Goal: Task Accomplishment & Management: Use online tool/utility

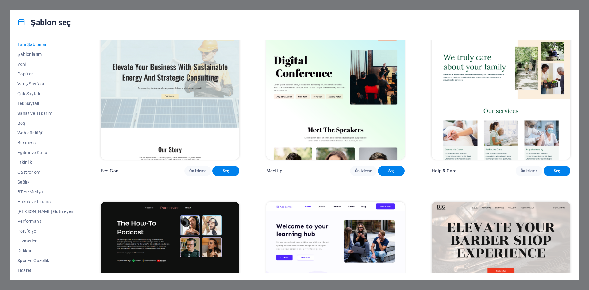
scroll to position [858, 0]
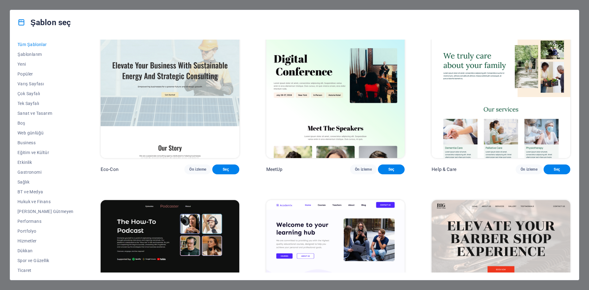
click at [3, 8] on div "Şablon seç Tüm Şablonlar Şablonlarım Yeni Popüler Varış Sayfası Çok Sayfalı Tek…" at bounding box center [294, 145] width 589 height 290
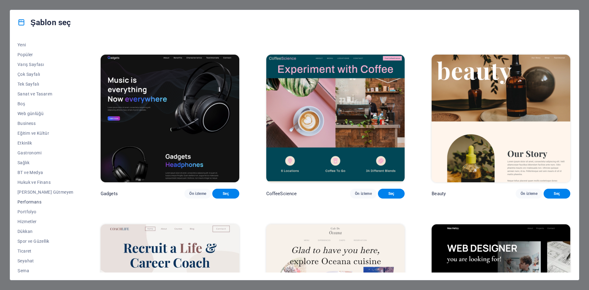
scroll to position [22, 0]
click at [25, 101] on span "Boş" at bounding box center [45, 100] width 56 height 5
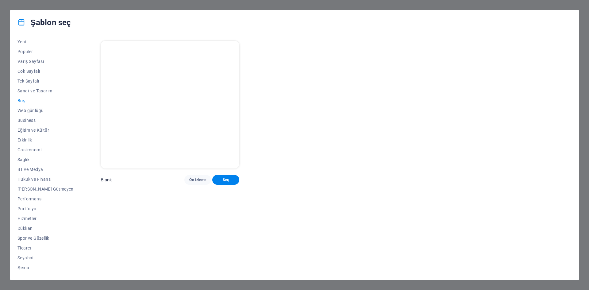
scroll to position [0, 0]
click at [25, 266] on span "Şema" at bounding box center [45, 267] width 56 height 5
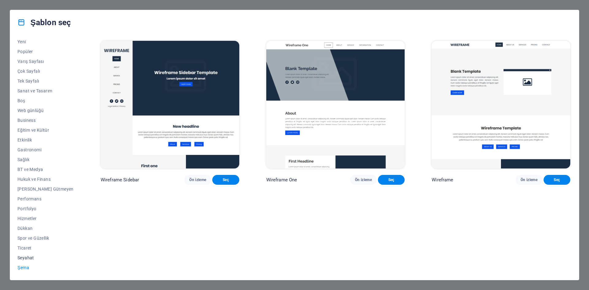
click at [24, 258] on span "Seyahat" at bounding box center [45, 257] width 56 height 5
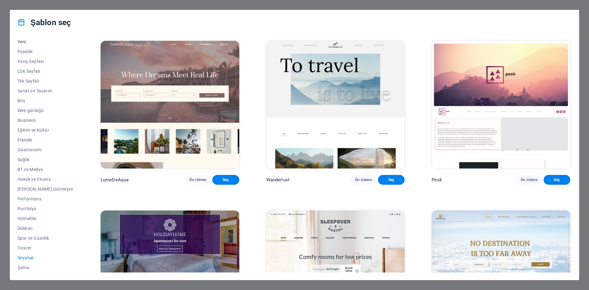
click at [22, 42] on span "Yeni" at bounding box center [45, 41] width 56 height 5
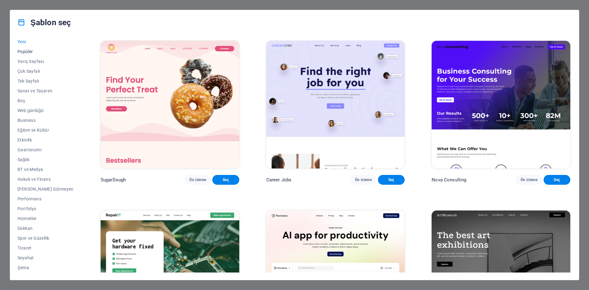
click at [19, 55] on button "Popüler" at bounding box center [45, 52] width 56 height 10
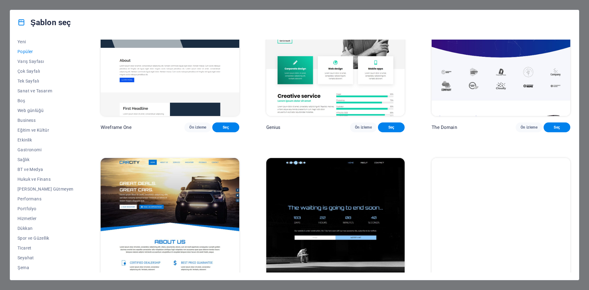
scroll to position [781, 0]
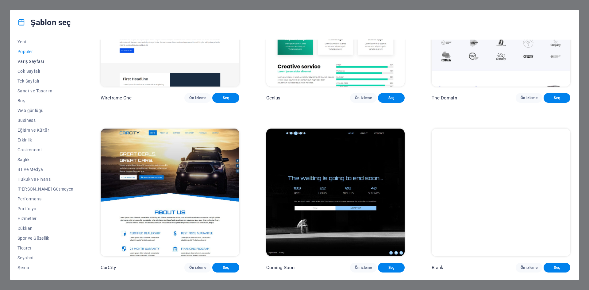
click at [24, 63] on span "Varış Sayfası" at bounding box center [45, 61] width 56 height 5
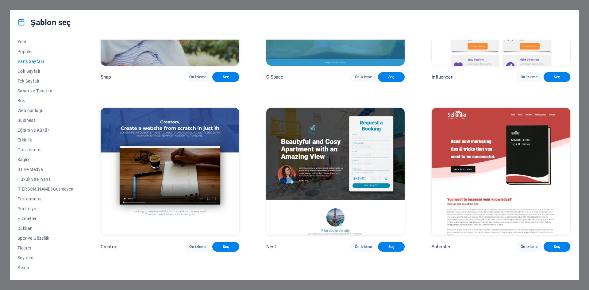
scroll to position [1300, 0]
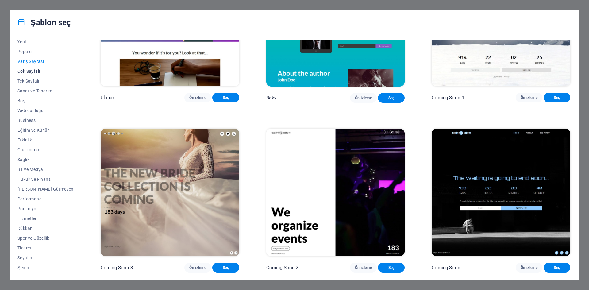
click at [28, 72] on span "Çok Sayfalı" at bounding box center [45, 71] width 56 height 5
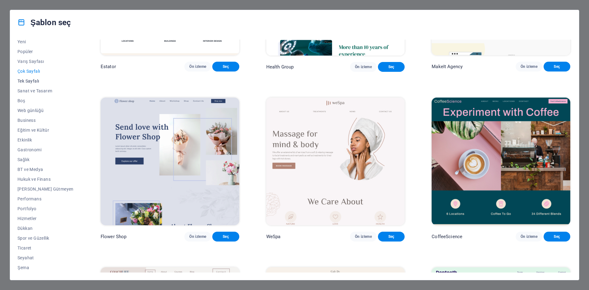
click at [25, 79] on span "Tek Sayfalı" at bounding box center [45, 80] width 56 height 5
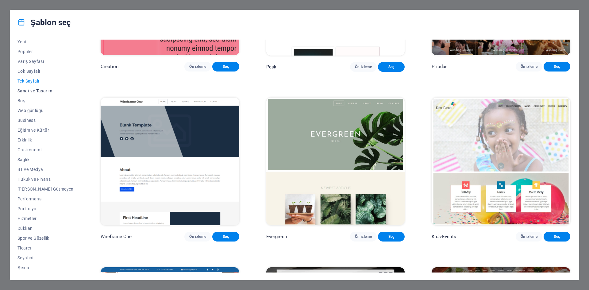
click at [25, 91] on span "Sanat ve Tasarım" at bounding box center [45, 90] width 56 height 5
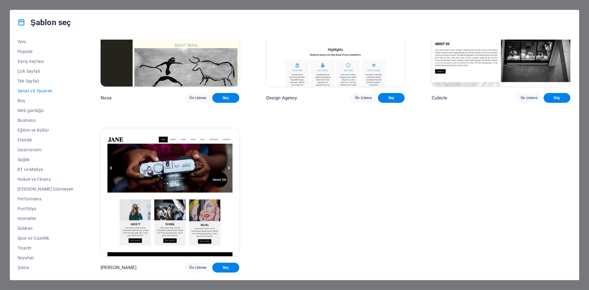
scroll to position [781, 0]
click at [22, 100] on span "Boş" at bounding box center [45, 100] width 56 height 5
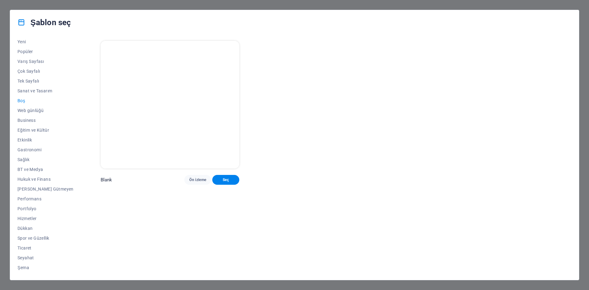
scroll to position [0, 0]
click at [28, 123] on button "Business" at bounding box center [45, 120] width 56 height 10
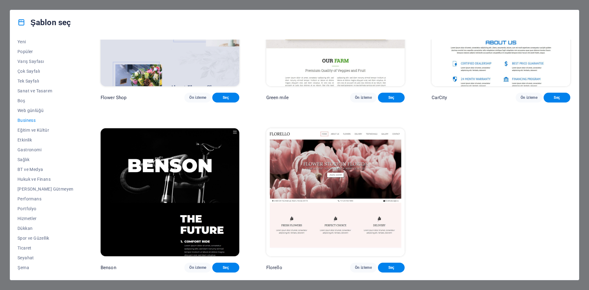
scroll to position [262, 0]
click at [30, 113] on button "Web günlüğü" at bounding box center [45, 110] width 56 height 10
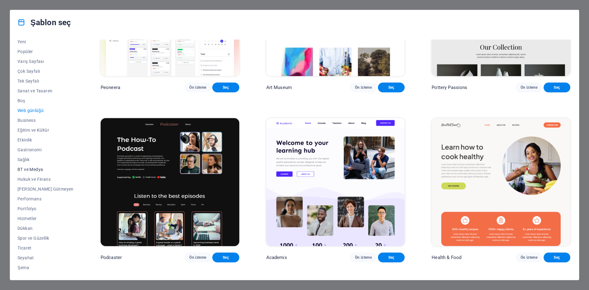
click at [32, 168] on span "BT ve Medya" at bounding box center [45, 169] width 56 height 5
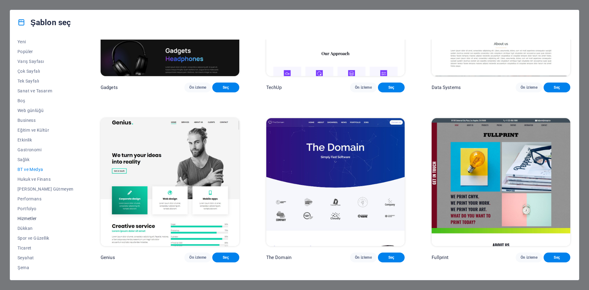
click at [30, 217] on span "Hizmetler" at bounding box center [45, 218] width 56 height 5
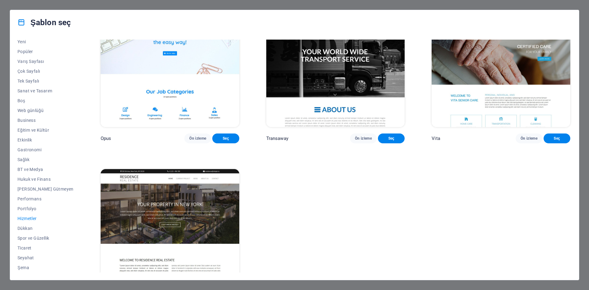
scroll to position [1127, 0]
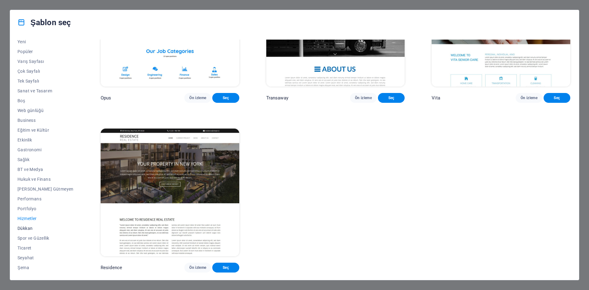
click at [22, 225] on button "Dükkan" at bounding box center [45, 228] width 56 height 10
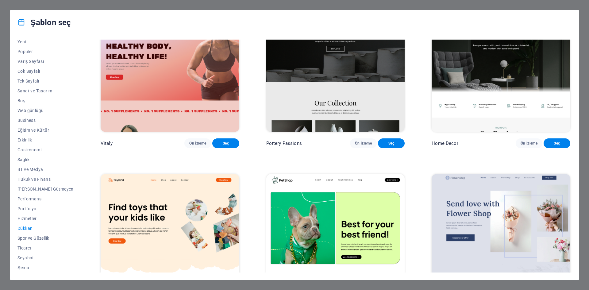
scroll to position [0, 0]
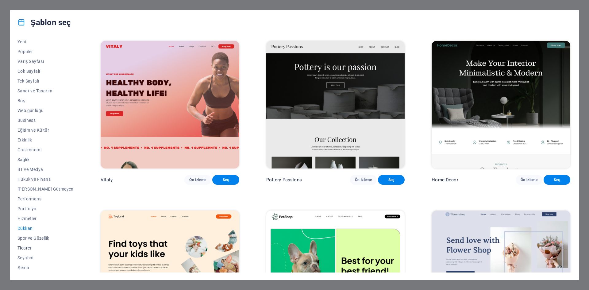
click at [25, 248] on span "Ticaret" at bounding box center [45, 247] width 56 height 5
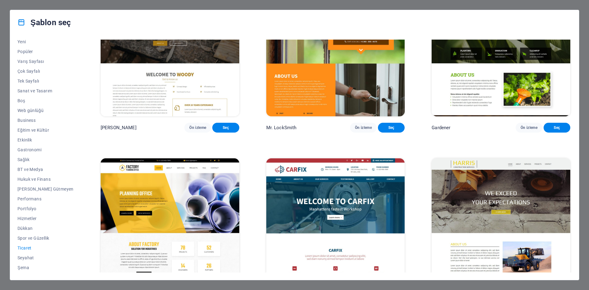
scroll to position [262, 0]
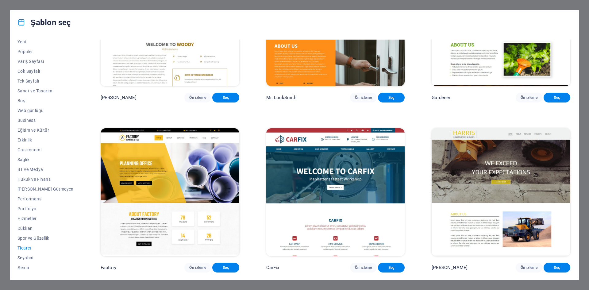
click at [29, 259] on span "Seyahat" at bounding box center [45, 257] width 56 height 5
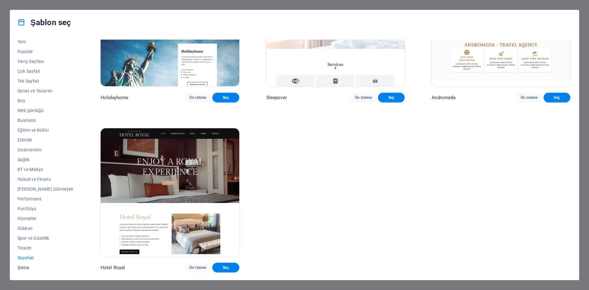
click at [26, 266] on span "Şema" at bounding box center [45, 267] width 56 height 5
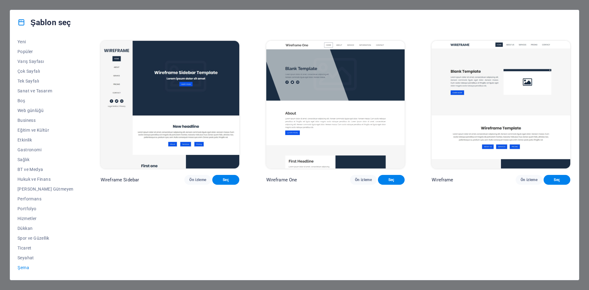
click at [29, 36] on div "Tüm Şablonlar Şablonlarım Yeni Popüler Varış Sayfası Çok Sayfalı Tek Sayfalı Sa…" at bounding box center [294, 157] width 568 height 245
click at [27, 38] on div "Tüm Şablonlar Şablonlarım Yeni Popüler Varış Sayfası Çok Sayfalı Tek Sayfalı Sa…" at bounding box center [294, 157] width 568 height 245
click at [23, 42] on span "Yeni" at bounding box center [45, 41] width 56 height 5
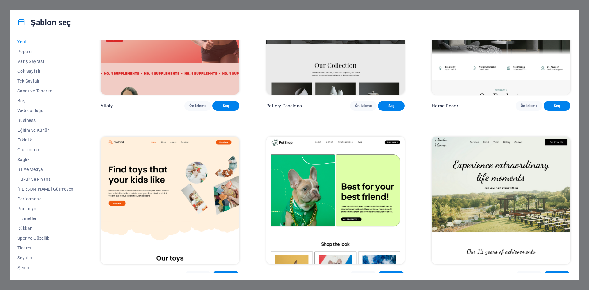
scroll to position [168, 0]
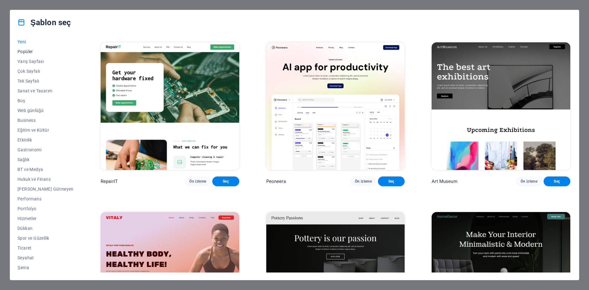
click at [22, 50] on span "Popüler" at bounding box center [45, 51] width 56 height 5
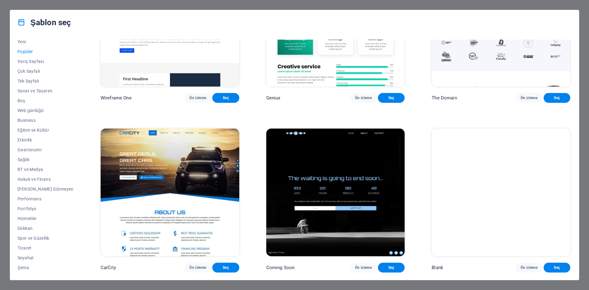
scroll to position [781, 0]
click at [383, 267] on span "Seç" at bounding box center [391, 267] width 17 height 5
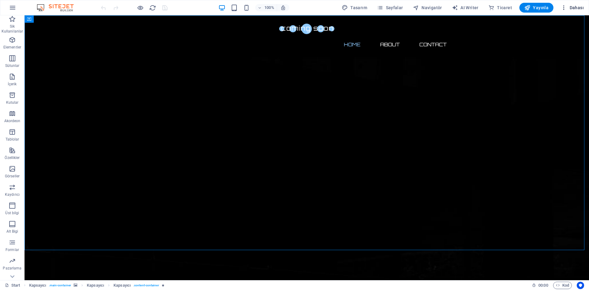
click at [564, 8] on icon "button" at bounding box center [563, 8] width 6 height 6
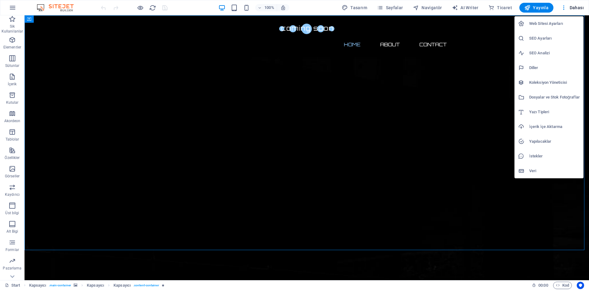
click at [12, 9] on div at bounding box center [294, 145] width 589 height 290
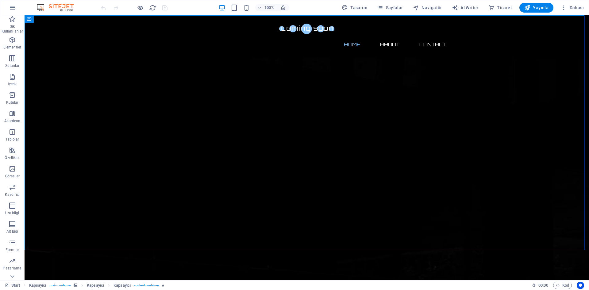
click at [55, 8] on img at bounding box center [58, 7] width 46 height 7
click at [12, 9] on icon "button" at bounding box center [12, 7] width 7 height 7
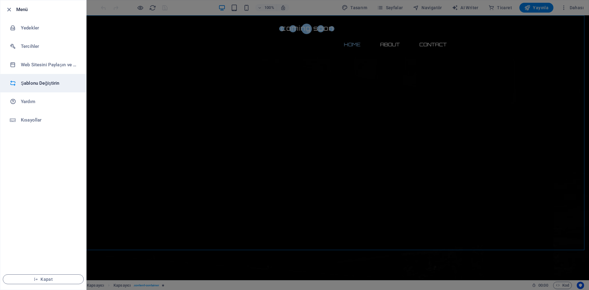
click at [36, 79] on li "Şablonu Değiştirin" at bounding box center [43, 83] width 86 height 18
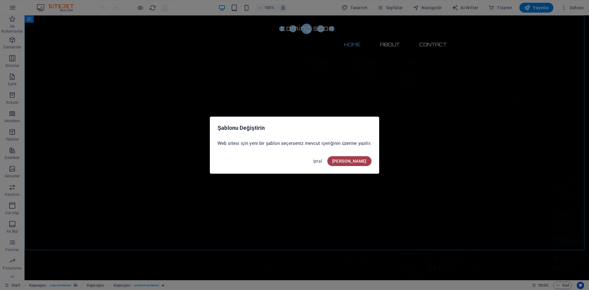
click at [360, 162] on span "Onayla" at bounding box center [349, 161] width 34 height 5
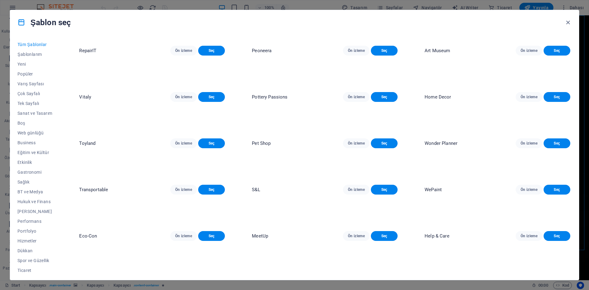
scroll to position [215, 0]
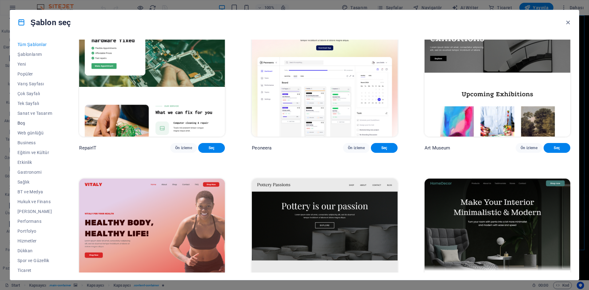
click at [21, 120] on span "Boş" at bounding box center [34, 122] width 35 height 5
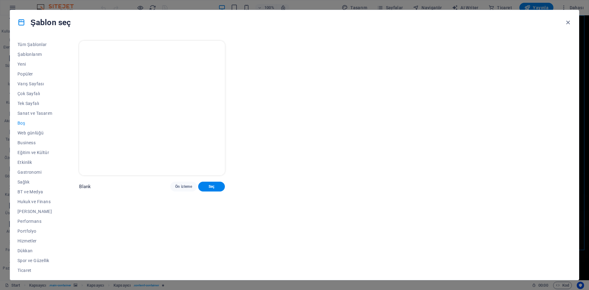
scroll to position [0, 0]
click at [23, 47] on span "Tüm Şablonlar" at bounding box center [34, 44] width 35 height 5
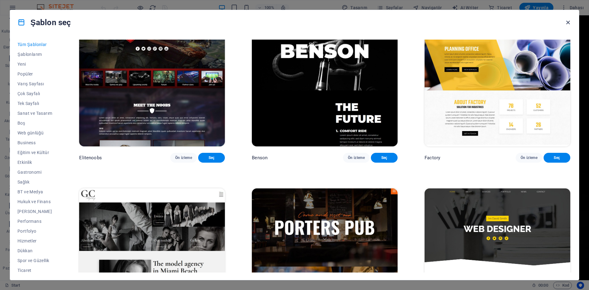
click at [569, 23] on icon "button" at bounding box center [567, 22] width 7 height 7
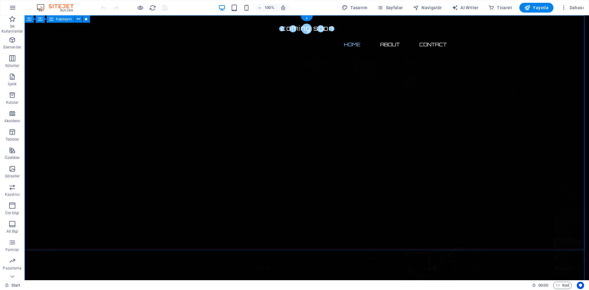
click at [545, 6] on span "Yayınla" at bounding box center [536, 8] width 24 height 6
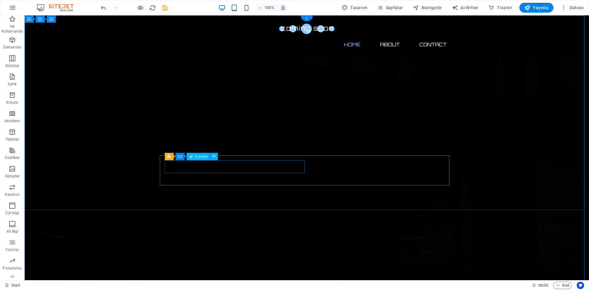
drag, startPoint x: 147, startPoint y: 134, endPoint x: 457, endPoint y: 190, distance: 314.5
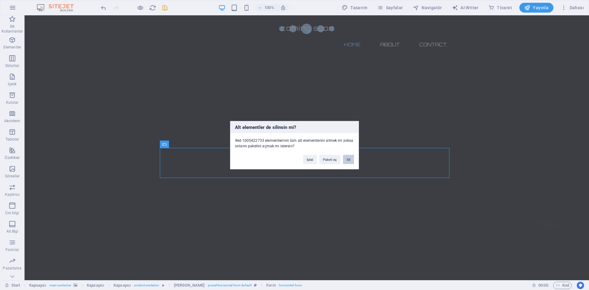
click at [347, 161] on button "Sil" at bounding box center [348, 159] width 11 height 9
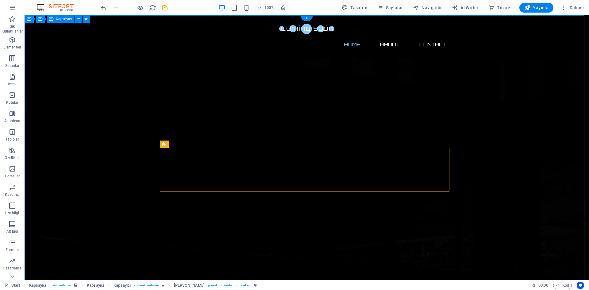
click at [204, 144] on icon at bounding box center [205, 144] width 3 height 6
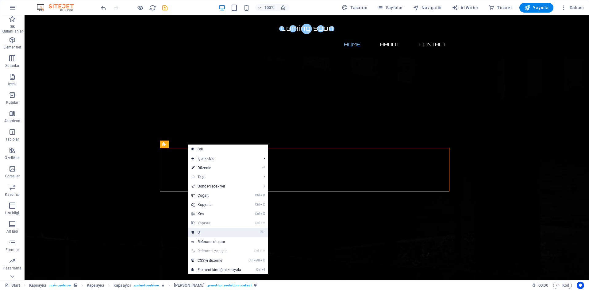
click at [208, 234] on link "⌦ Sil" at bounding box center [216, 231] width 57 height 9
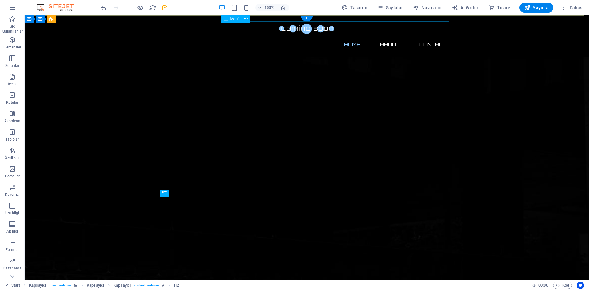
click at [389, 37] on nav "Home About Contact" at bounding box center [306, 44] width 289 height 15
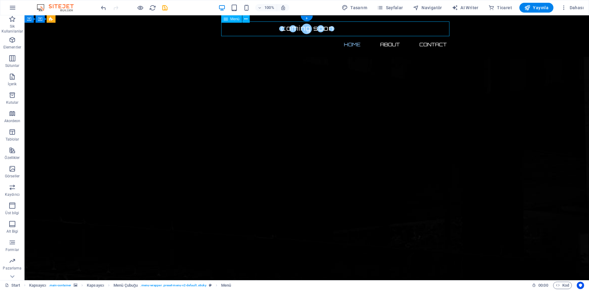
click at [389, 37] on nav "Home About Contact" at bounding box center [306, 44] width 289 height 15
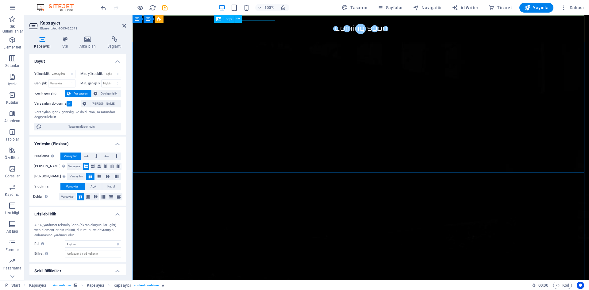
click at [227, 30] on div at bounding box center [360, 28] width 289 height 17
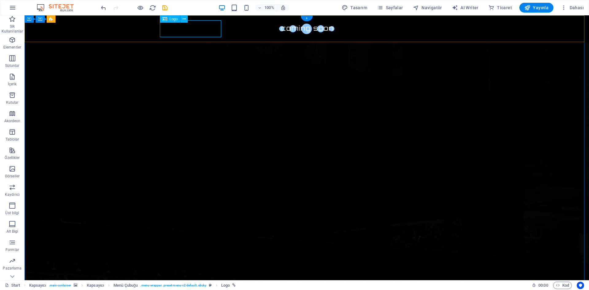
click at [204, 32] on div at bounding box center [306, 28] width 289 height 17
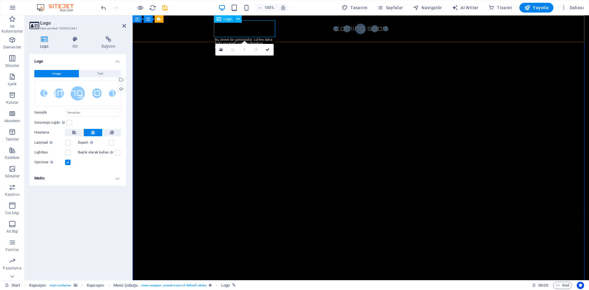
click at [265, 28] on div at bounding box center [360, 28] width 289 height 17
click at [307, 29] on div "Menu" at bounding box center [360, 28] width 456 height 27
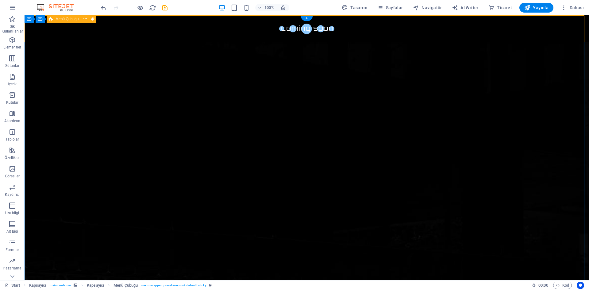
click at [248, 29] on div "Menu" at bounding box center [307, 28] width 564 height 27
click at [198, 28] on div at bounding box center [306, 28] width 289 height 17
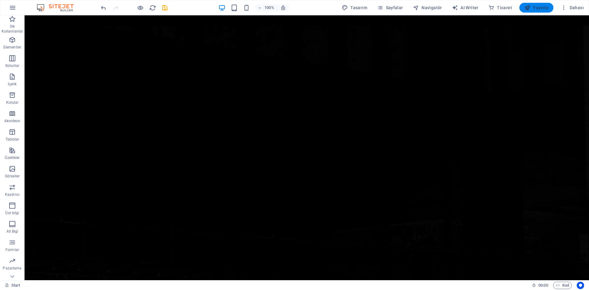
click at [529, 9] on icon "button" at bounding box center [527, 8] width 6 height 6
checkbox input "false"
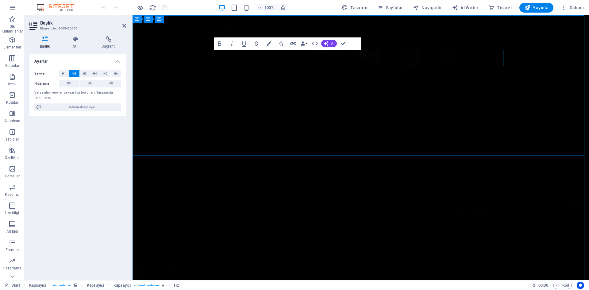
drag, startPoint x: 375, startPoint y: 59, endPoint x: 482, endPoint y: 59, distance: 107.0
drag, startPoint x: 495, startPoint y: 55, endPoint x: 383, endPoint y: 55, distance: 112.5
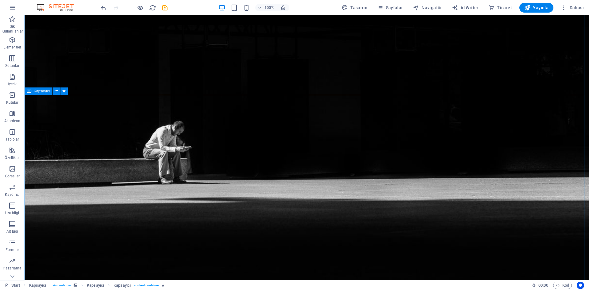
scroll to position [281, 0]
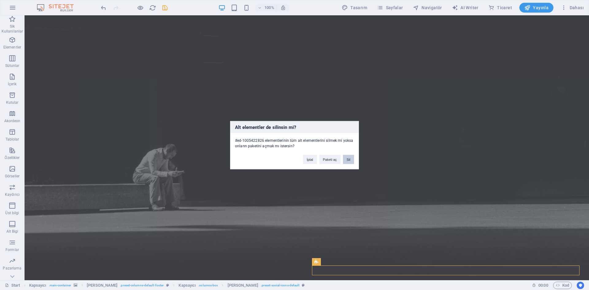
drag, startPoint x: 350, startPoint y: 157, endPoint x: 320, endPoint y: 145, distance: 33.1
click at [350, 157] on button "Sil" at bounding box center [348, 159] width 11 height 9
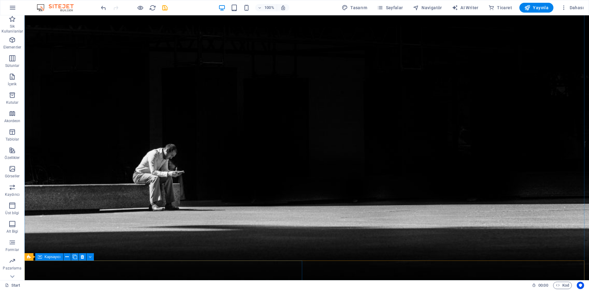
click at [68, 256] on icon at bounding box center [69, 257] width 3 height 6
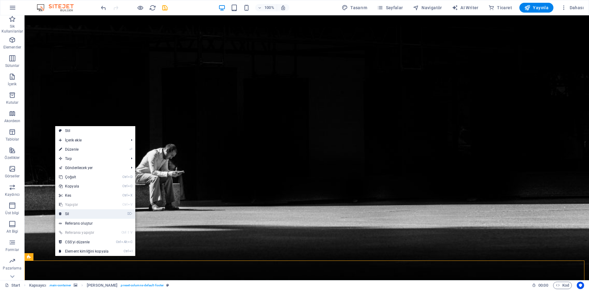
click at [76, 210] on link "⌦ Sil" at bounding box center [83, 213] width 57 height 9
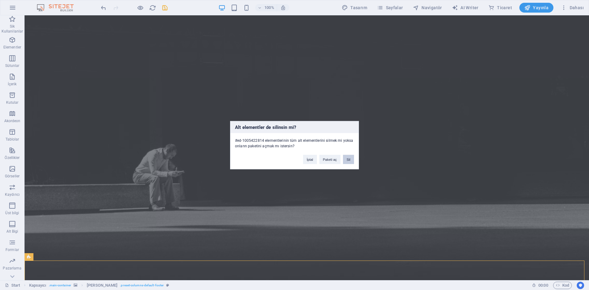
click at [353, 159] on button "Sil" at bounding box center [348, 159] width 11 height 9
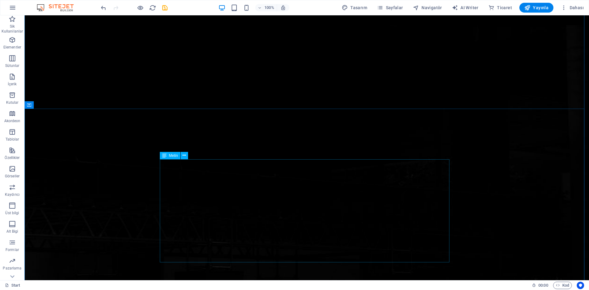
scroll to position [0, 0]
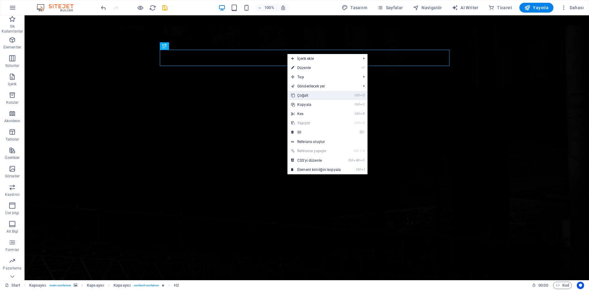
click at [307, 95] on link "Ctrl D Çoğalt" at bounding box center [315, 95] width 57 height 9
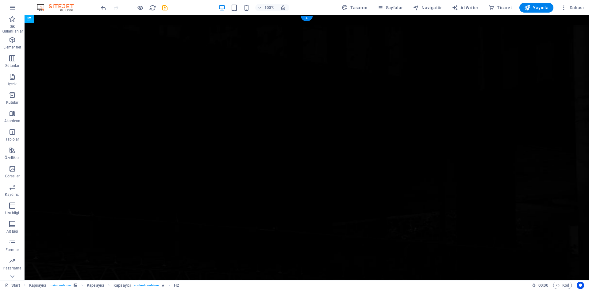
drag, startPoint x: 276, startPoint y: 73, endPoint x: 279, endPoint y: 147, distance: 73.6
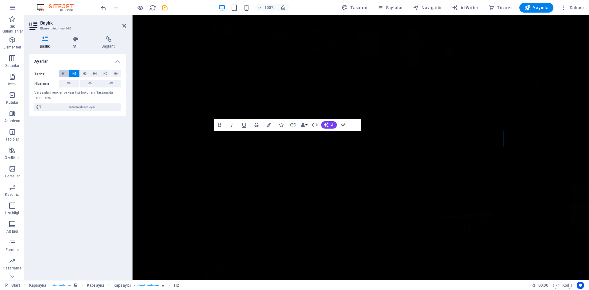
click at [64, 74] on span "H1" at bounding box center [64, 73] width 4 height 7
click at [84, 76] on span "H3" at bounding box center [85, 73] width 4 height 7
click at [92, 76] on button "H4" at bounding box center [95, 73] width 10 height 7
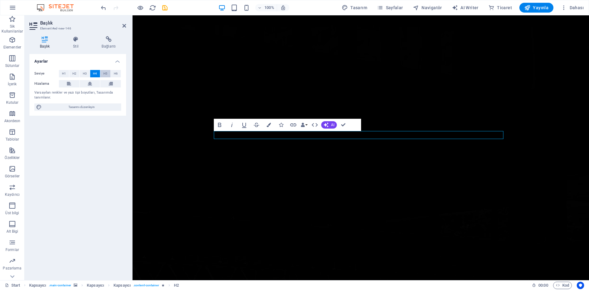
click at [100, 74] on button "H5" at bounding box center [105, 73] width 10 height 7
click at [82, 174] on div "Ayarlar Seviye H1 H2 H3 H4 H5 H6 Hizalama Varsayılan renkler ve yazı tipi boyut…" at bounding box center [77, 164] width 97 height 221
click at [540, 9] on span "Yayınla" at bounding box center [536, 8] width 24 height 6
checkbox input "false"
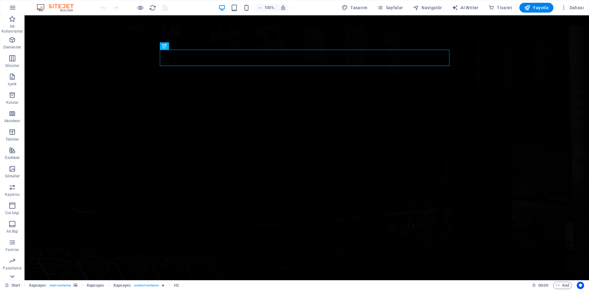
click at [10, 279] on icon at bounding box center [12, 276] width 9 height 9
click at [10, 279] on button "Ticaret" at bounding box center [12, 271] width 25 height 18
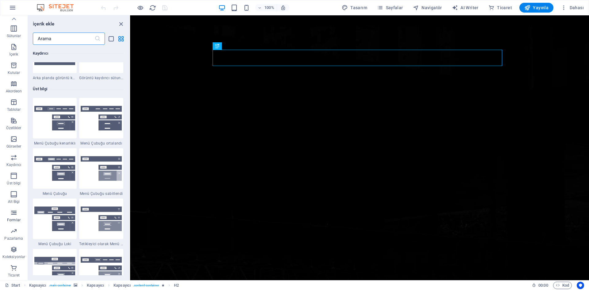
scroll to position [5908, 0]
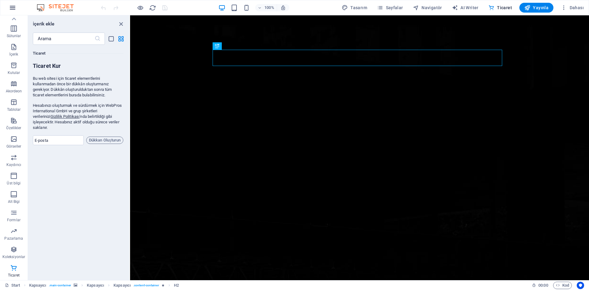
click at [14, 6] on icon "button" at bounding box center [12, 7] width 7 height 7
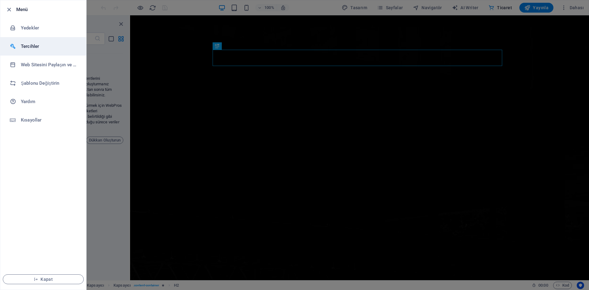
click at [30, 47] on h6 "Tercihler" at bounding box center [49, 46] width 57 height 7
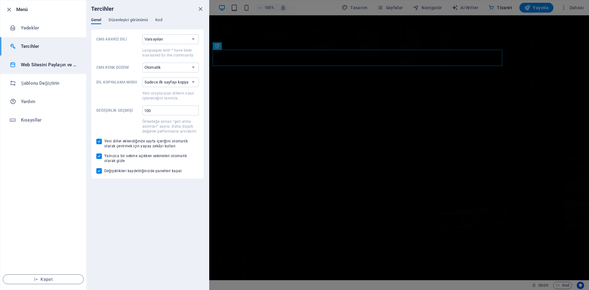
click at [29, 62] on h6 "Web Sitesini Paylaşın ve [GEOGRAPHIC_DATA]" at bounding box center [49, 64] width 57 height 7
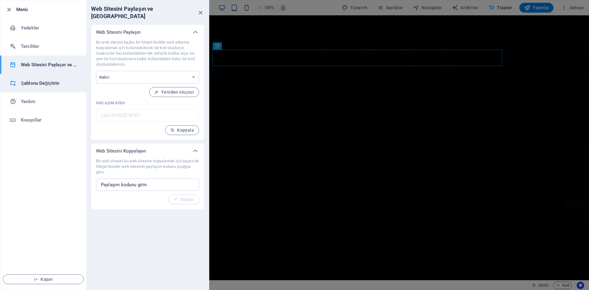
click at [30, 78] on li "Şablonu Değiştirin" at bounding box center [43, 83] width 86 height 18
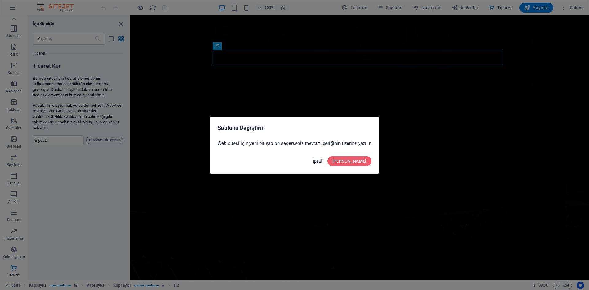
click at [322, 163] on span "İptal" at bounding box center [318, 161] width 10 height 5
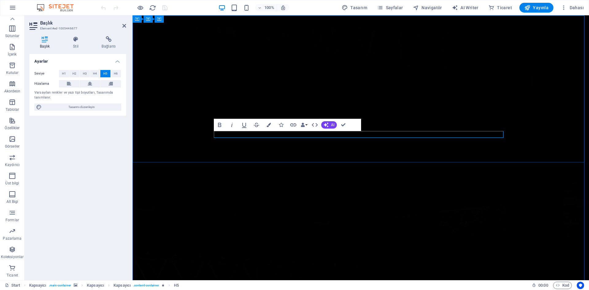
drag, startPoint x: 352, startPoint y: 134, endPoint x: 437, endPoint y: 134, distance: 84.3
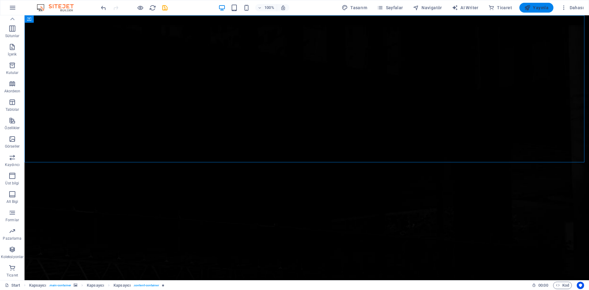
click at [533, 7] on span "Yayınla" at bounding box center [536, 8] width 24 height 6
checkbox input "false"
